Goal: Transaction & Acquisition: Purchase product/service

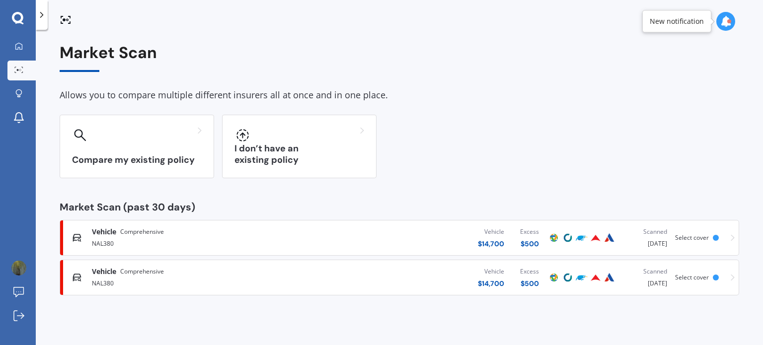
click at [730, 236] on div "Vehicle Comprehensive NAL380 Vehicle $ 14,700 Excess $ 500 Scanned [DATE] Selec…" at bounding box center [399, 238] width 670 height 30
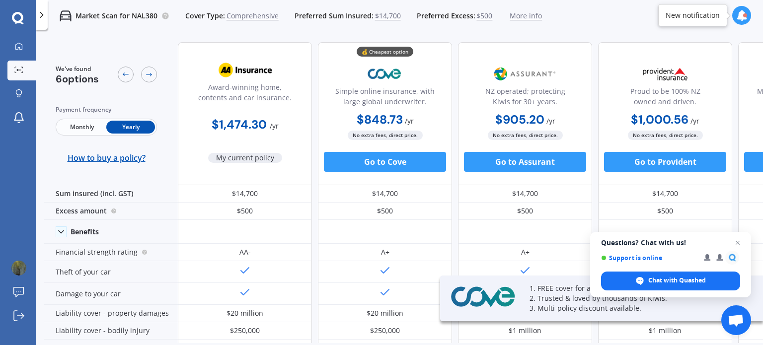
click at [727, 236] on span "Questions? Chat with us! Support is online Chat with Quashed" at bounding box center [670, 265] width 161 height 66
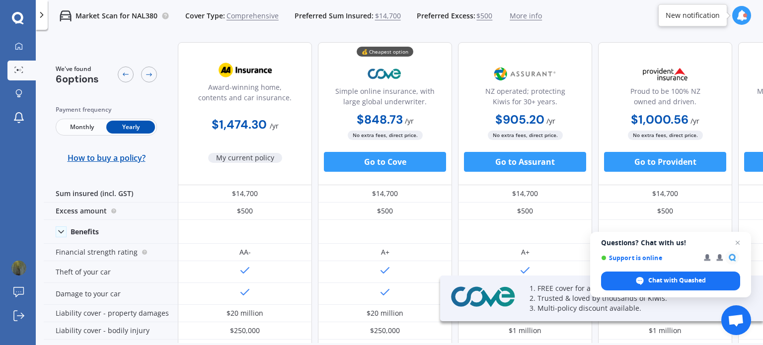
click at [727, 236] on span "Questions? Chat with us! Support is online Chat with Quashed" at bounding box center [670, 265] width 161 height 66
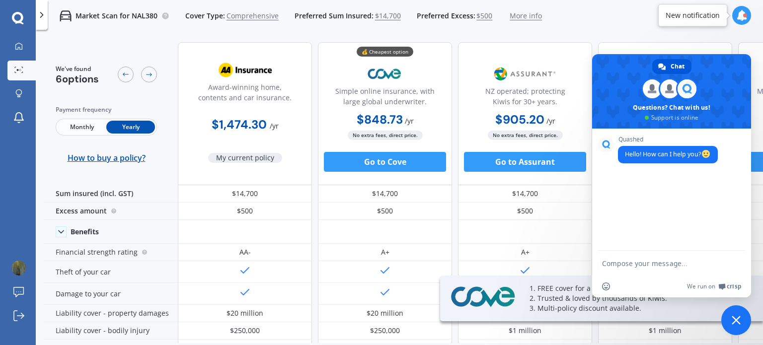
click at [725, 74] on div "Chat [PERSON_NAME] Questions? Chat with us! Support is online Quashed Hello! Ho…" at bounding box center [671, 175] width 159 height 243
click at [643, 20] on div "Market Scan for NAL380 Cover Type: Comprehensive Preferred Sum Insured: $14,700…" at bounding box center [399, 16] width 727 height 32
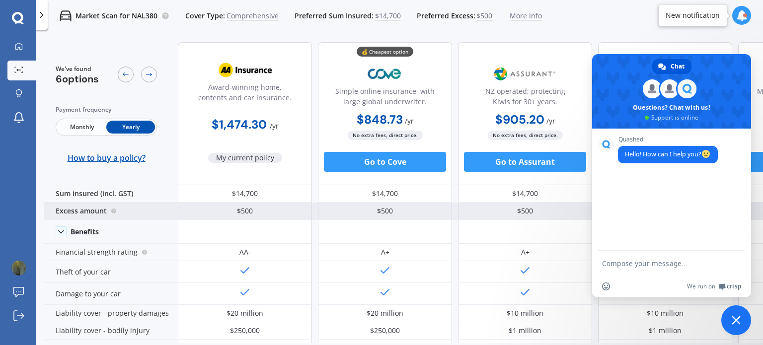
drag, startPoint x: 624, startPoint y: 69, endPoint x: 589, endPoint y: 212, distance: 147.1
click at [589, 212] on body "My Dashboard Market Scan Explore insurance Notifications [PERSON_NAME] Submit f…" at bounding box center [381, 172] width 763 height 345
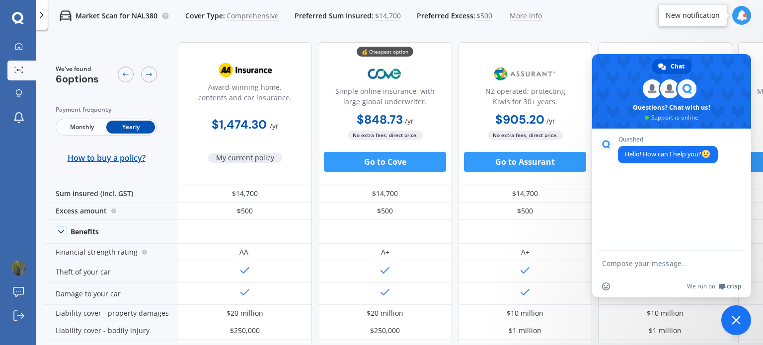
click at [569, 32] on div "Market Scan for NAL380 Cover Type: Comprehensive Preferred Sum Insured: $14,700…" at bounding box center [399, 204] width 727 height 345
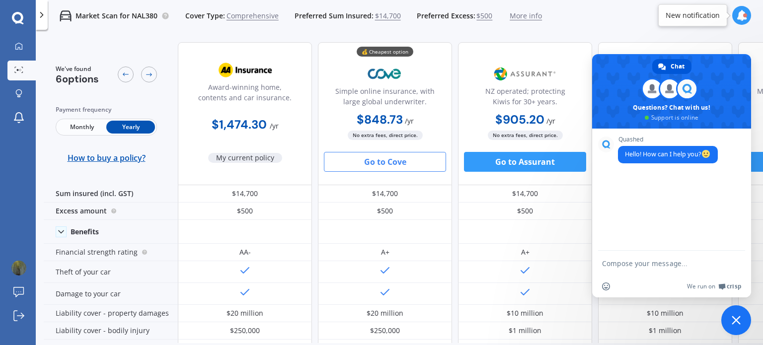
click at [404, 160] on button "Go to Cove" at bounding box center [385, 162] width 122 height 20
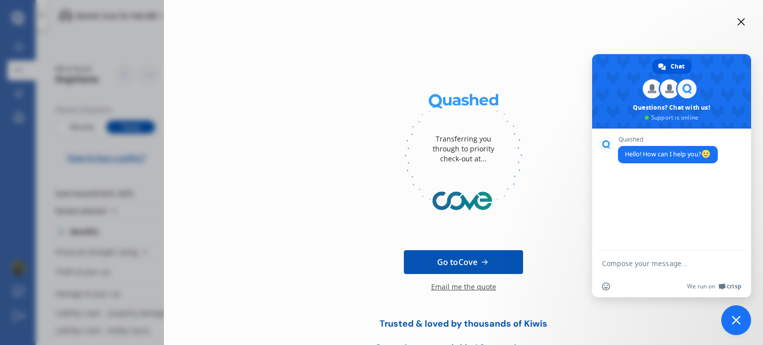
click at [737, 21] on icon at bounding box center [741, 22] width 8 height 8
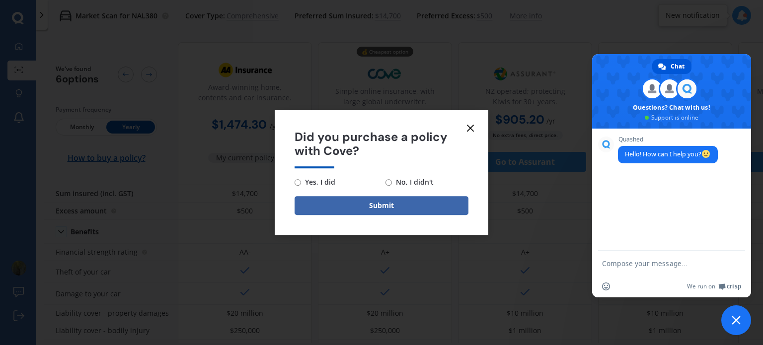
click at [469, 128] on line at bounding box center [470, 128] width 6 height 6
